Goal: Find contact information: Find contact information

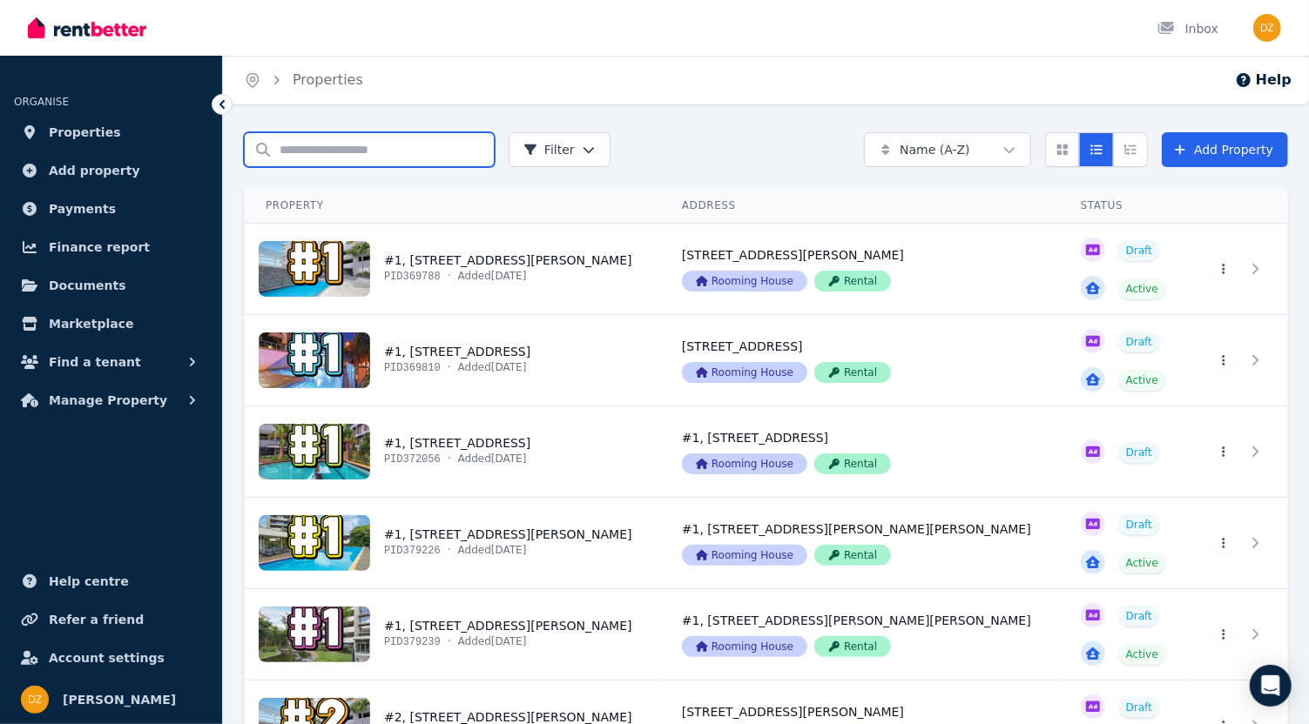
click at [322, 155] on input "Search properties" at bounding box center [369, 149] width 251 height 35
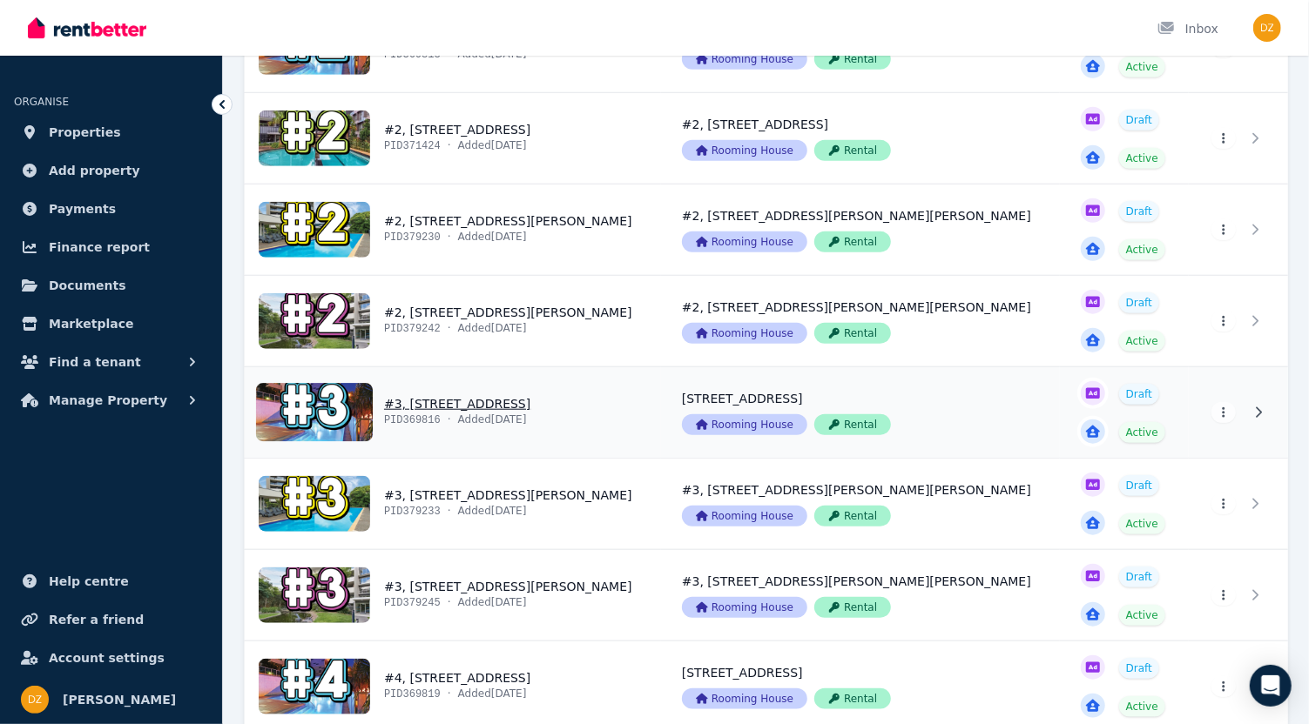
scroll to position [773, 0]
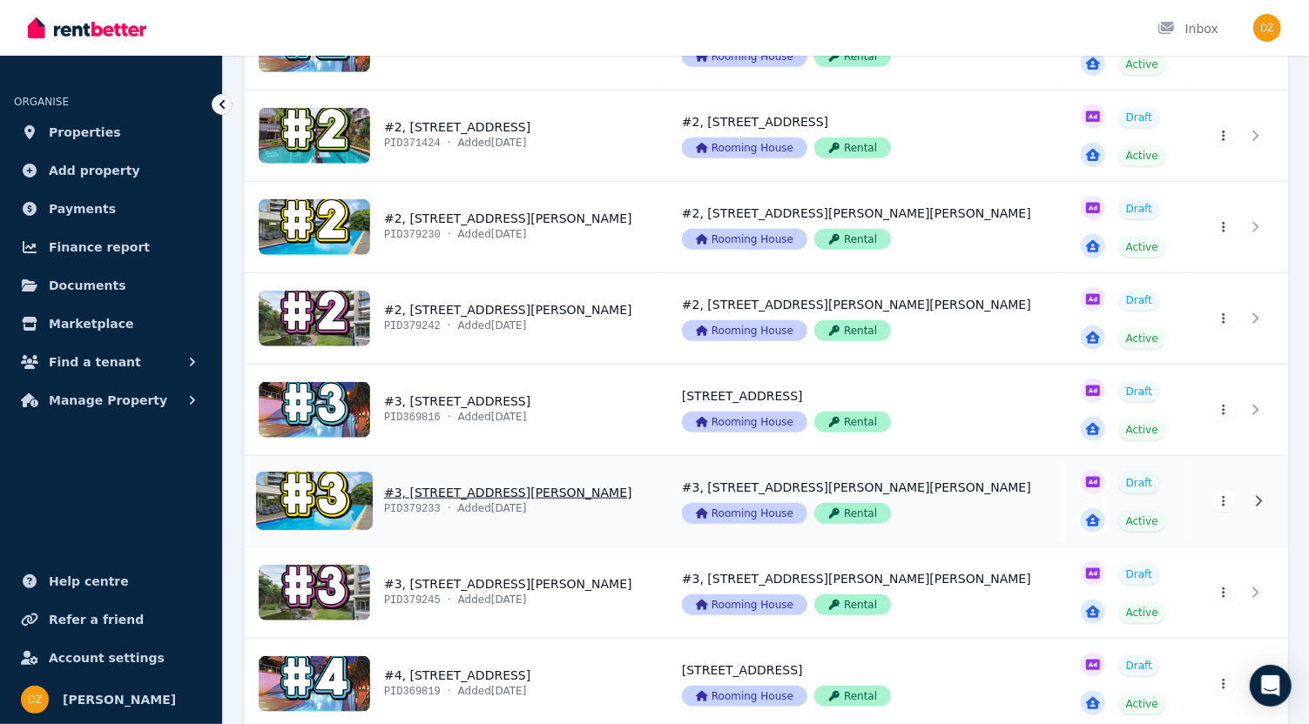
click at [472, 488] on link "View property details" at bounding box center [453, 501] width 416 height 91
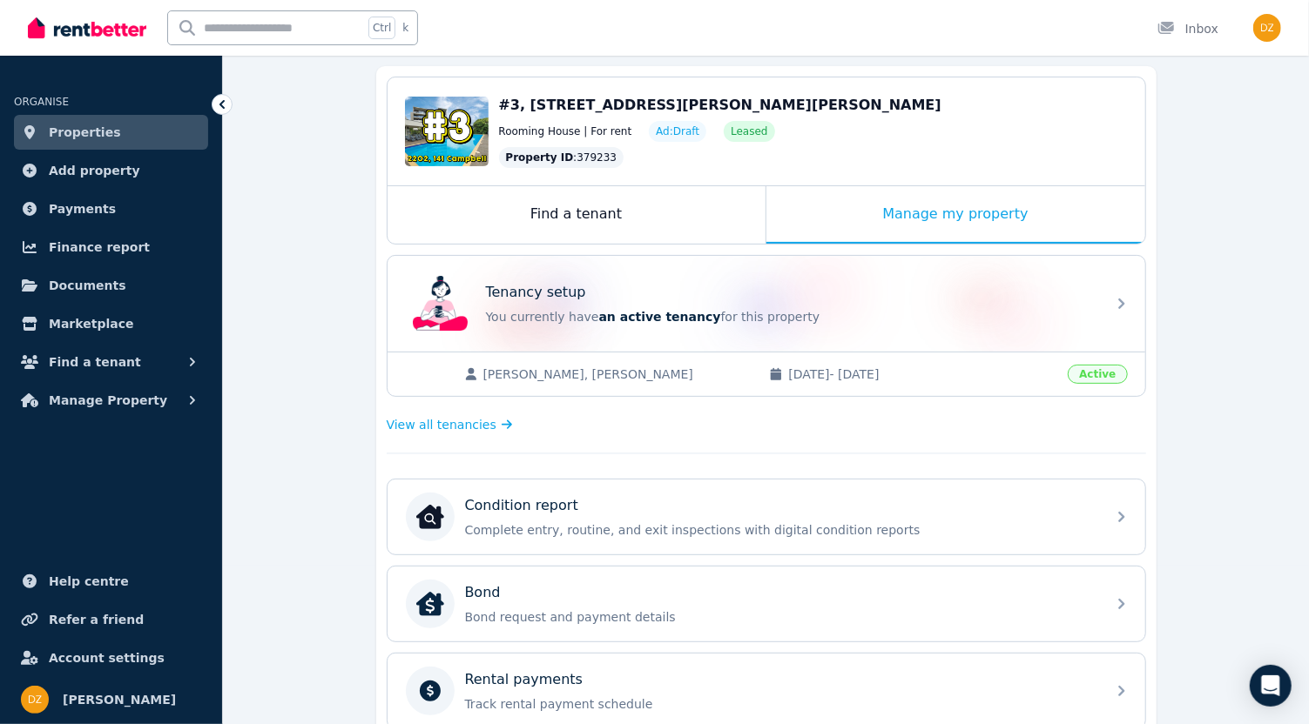
scroll to position [193, 0]
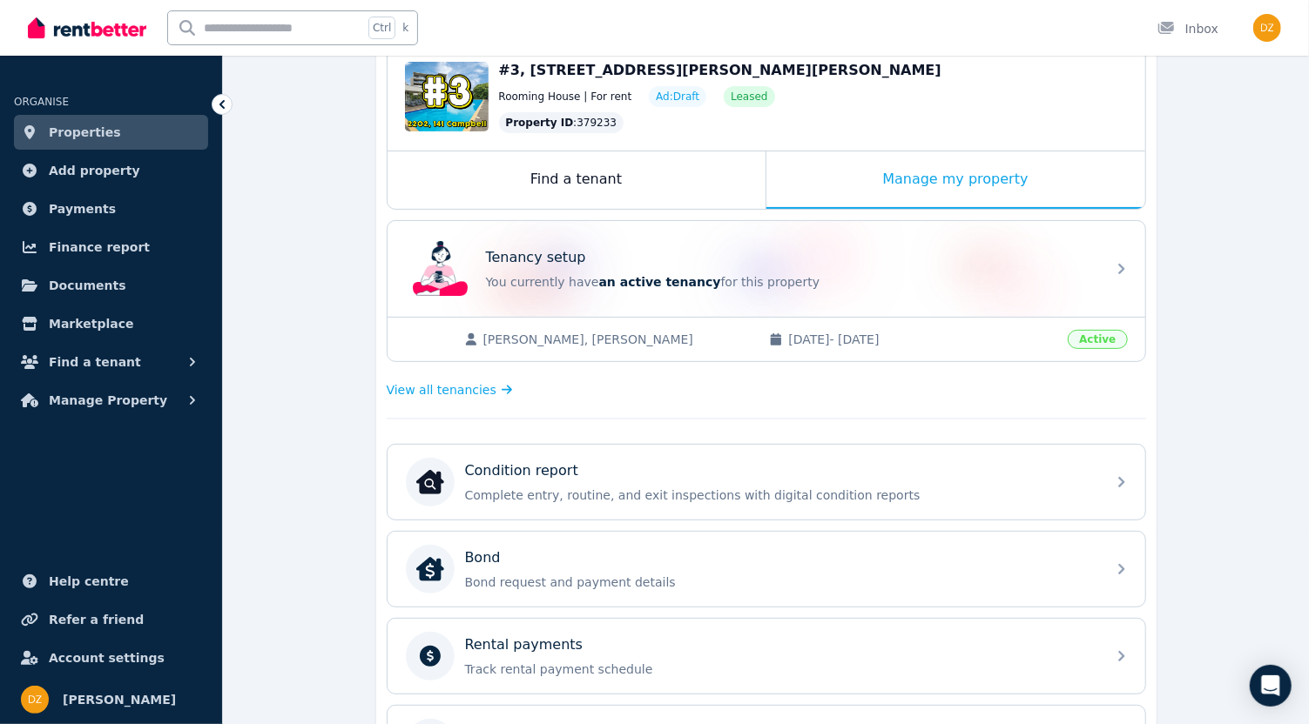
click at [567, 338] on span "[PERSON_NAME], [PERSON_NAME]" at bounding box center [617, 339] width 269 height 17
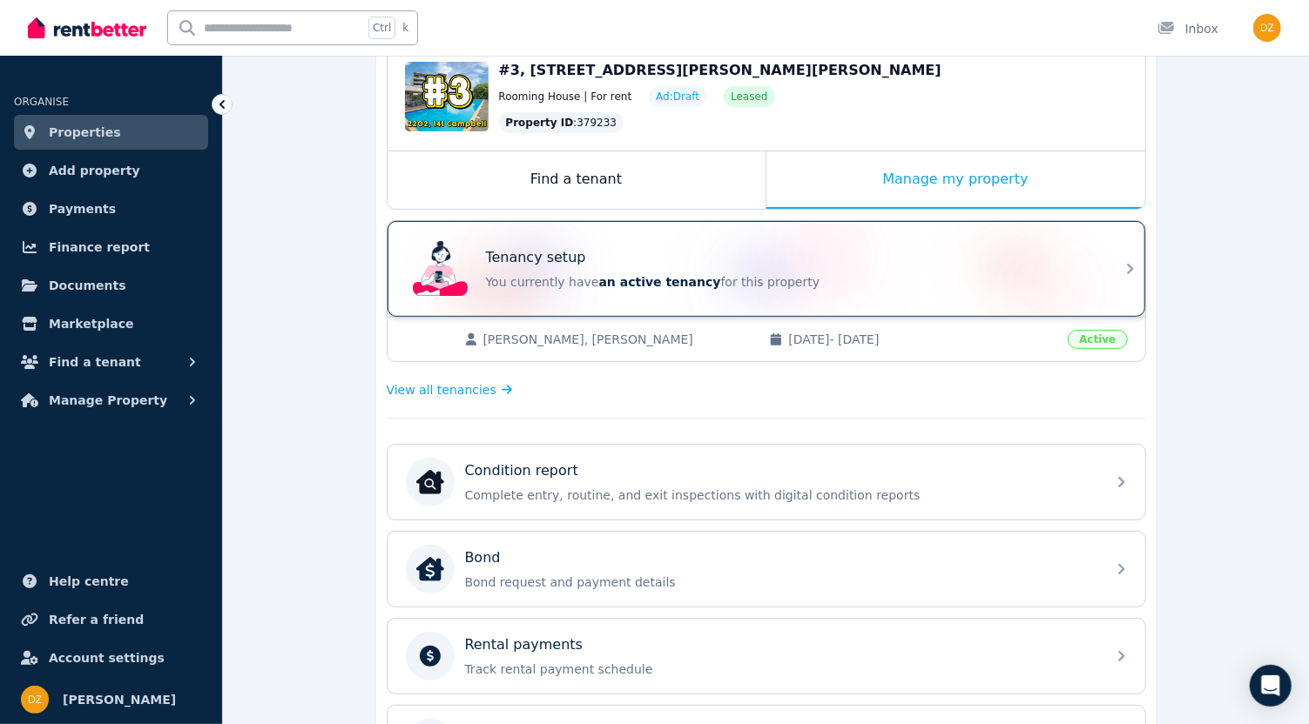
click at [556, 293] on div "Tenancy setup You currently have an active tenancy for this property" at bounding box center [751, 269] width 690 height 70
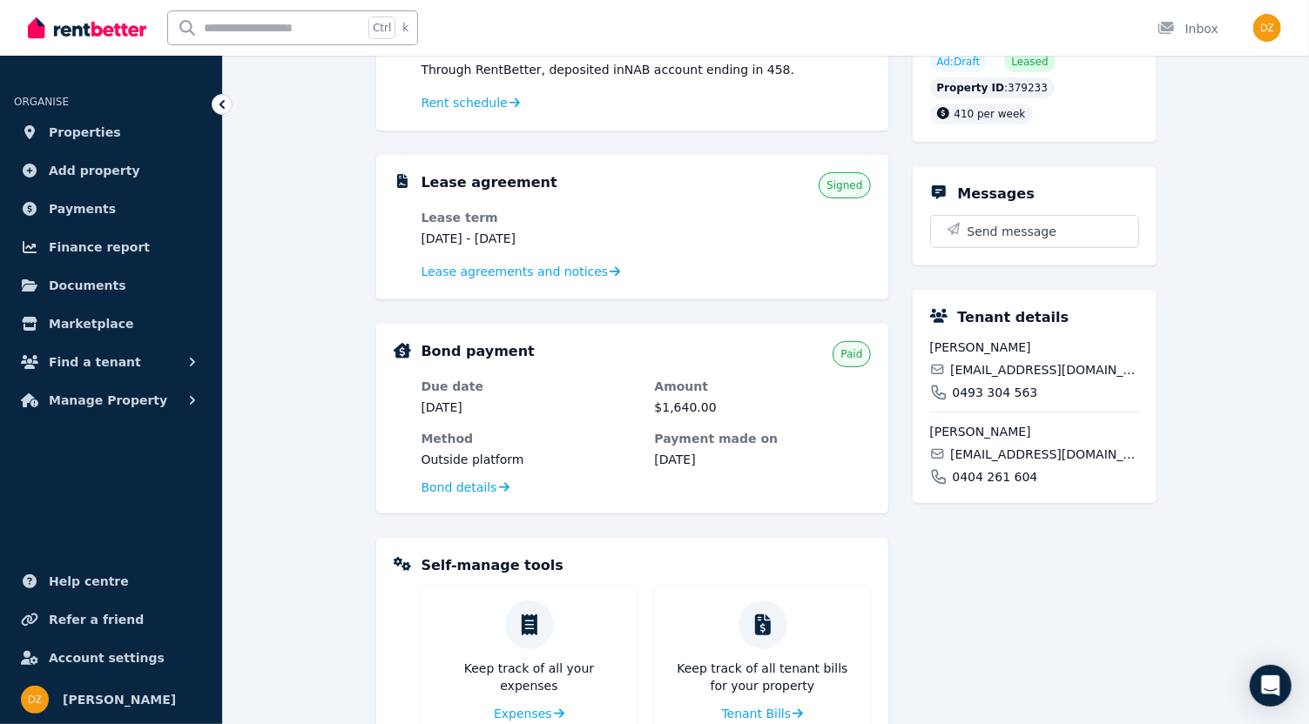
scroll to position [290, 0]
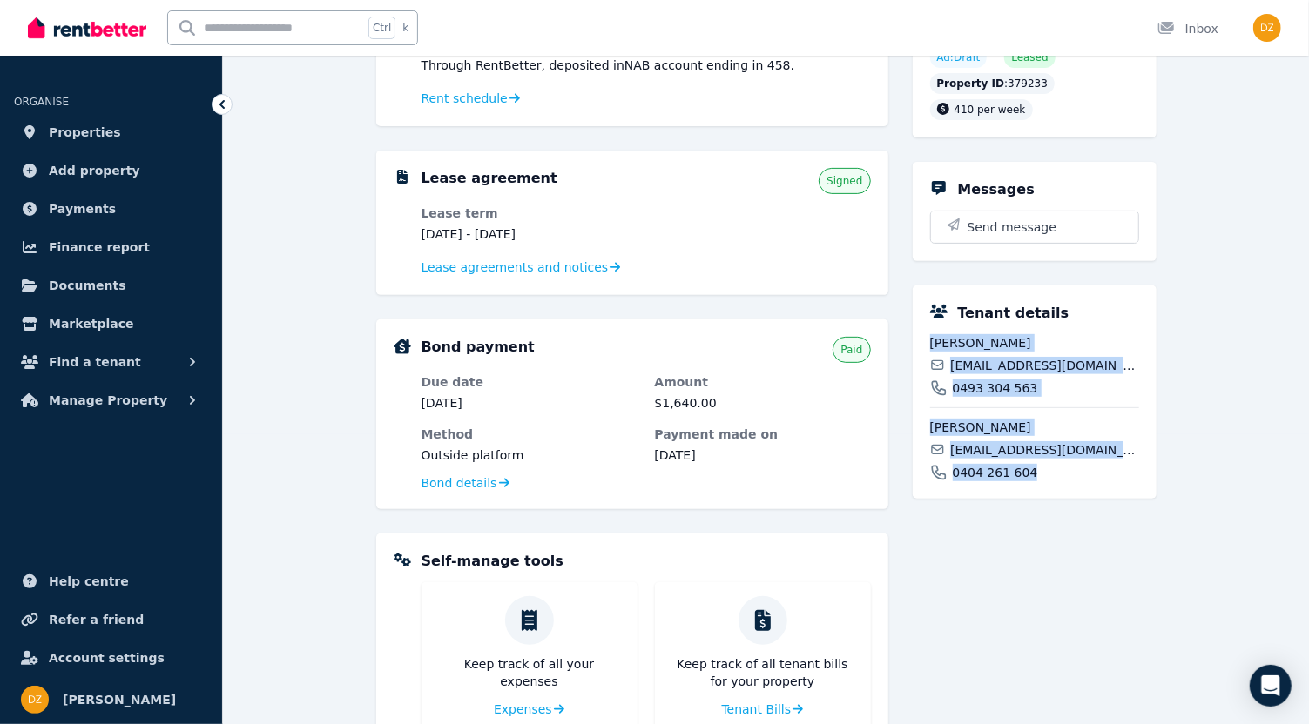
drag, startPoint x: 930, startPoint y: 317, endPoint x: 1067, endPoint y: 461, distance: 198.9
click at [1067, 461] on div "Tenant details [PERSON_NAME] [PERSON_NAME][EMAIL_ADDRESS][DOMAIN_NAME] 0493 304…" at bounding box center [1034, 392] width 244 height 213
copy div "[PERSON_NAME] [PERSON_NAME][EMAIL_ADDRESS][DOMAIN_NAME] 0493 304 563 [PERSON_NA…"
